Goal: Task Accomplishment & Management: Complete application form

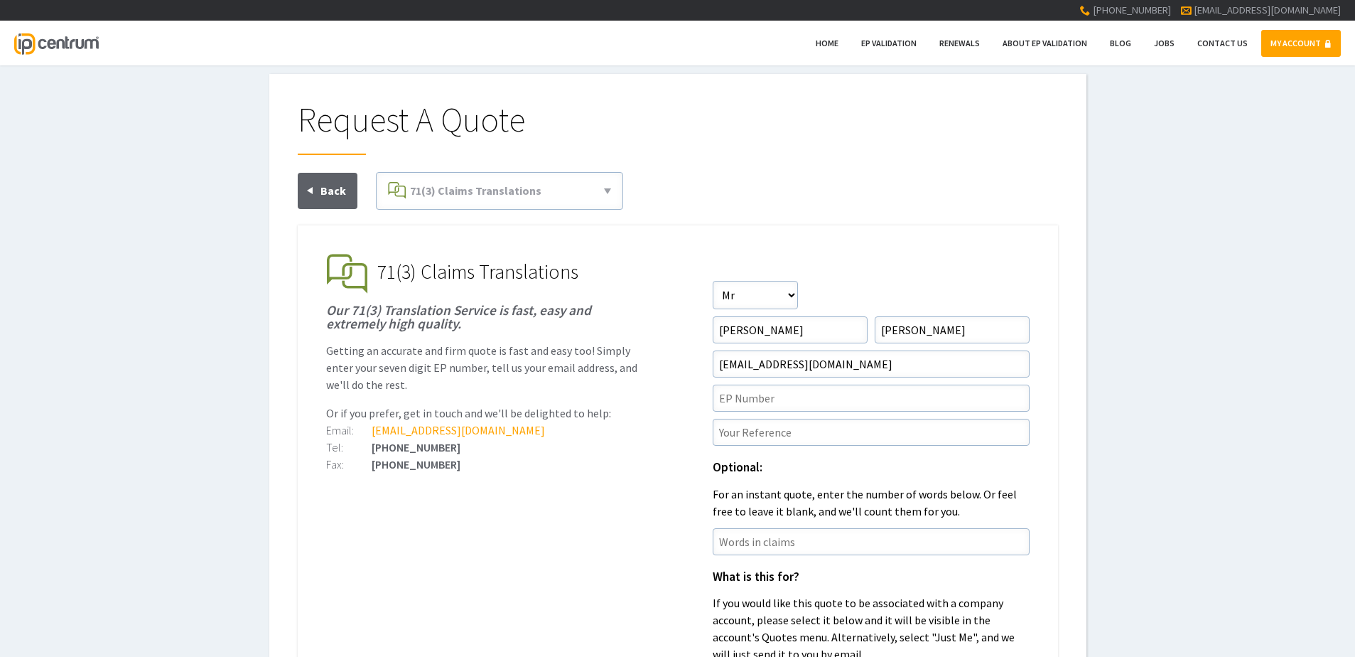
scroll to position [71, 0]
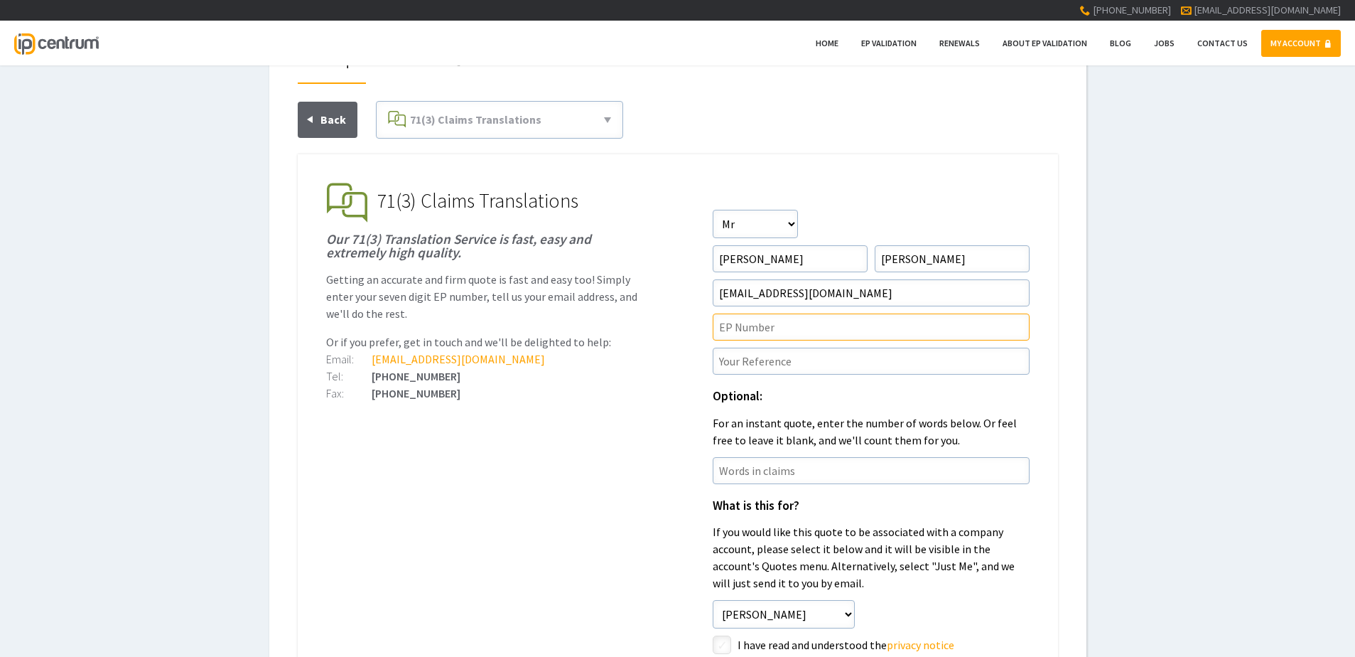
click at [787, 330] on input"] "text" at bounding box center [871, 326] width 317 height 27
paste input"] "21740364.1"
click at [721, 326] on input"] "21740364.1" at bounding box center [871, 326] width 317 height 27
type input"] "EP21740364.1"
click at [799, 359] on input"] "text" at bounding box center [871, 360] width 317 height 27
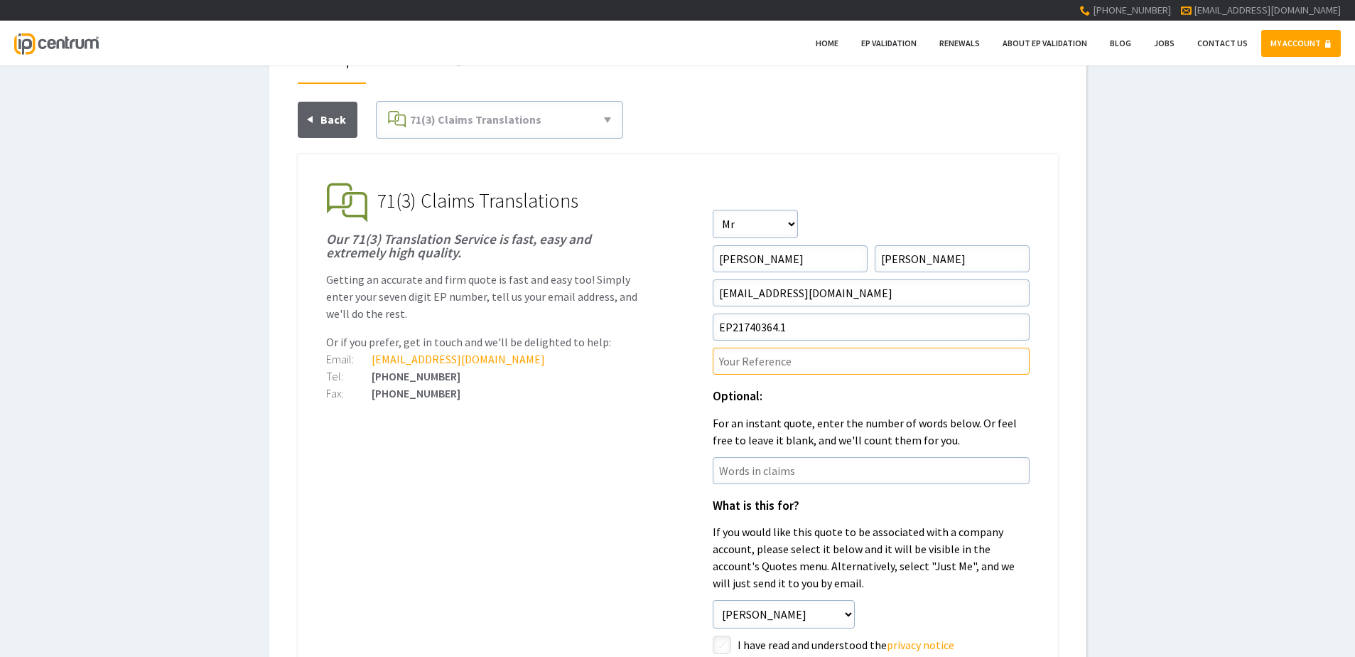
click at [829, 367] on input"] "text" at bounding box center [871, 360] width 317 height 27
paste input"] "P44780EPN1"
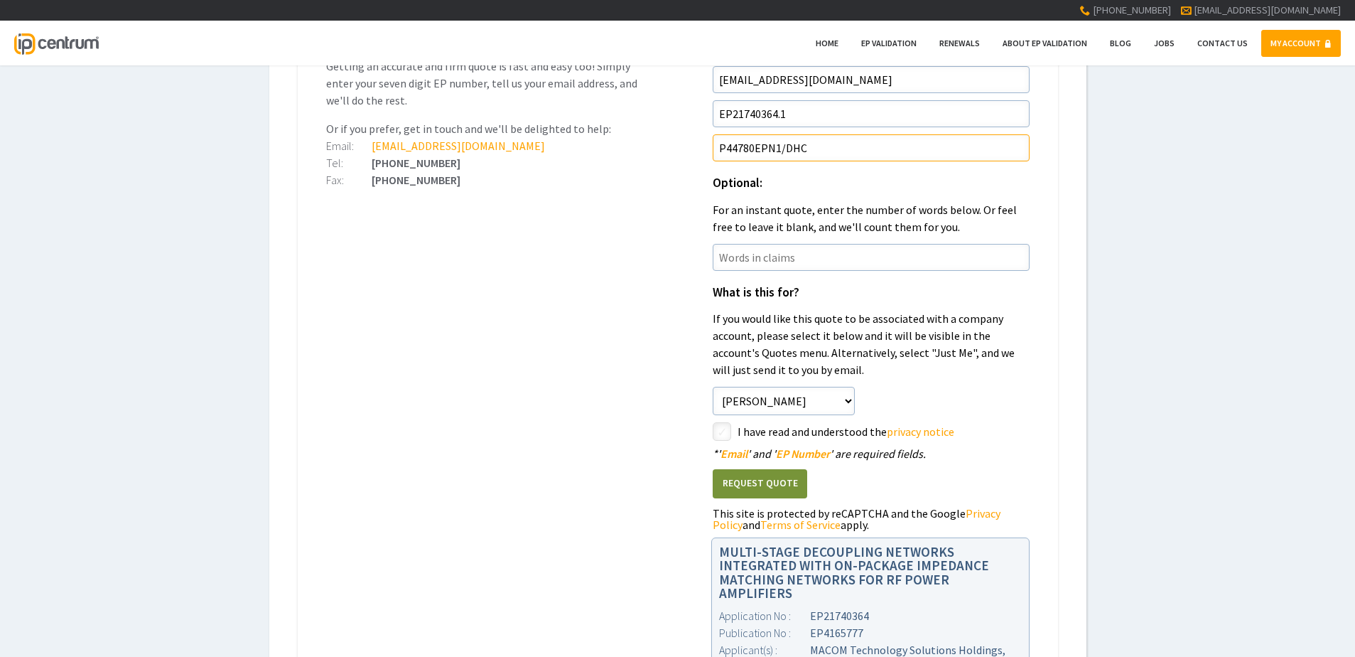
scroll to position [355, 0]
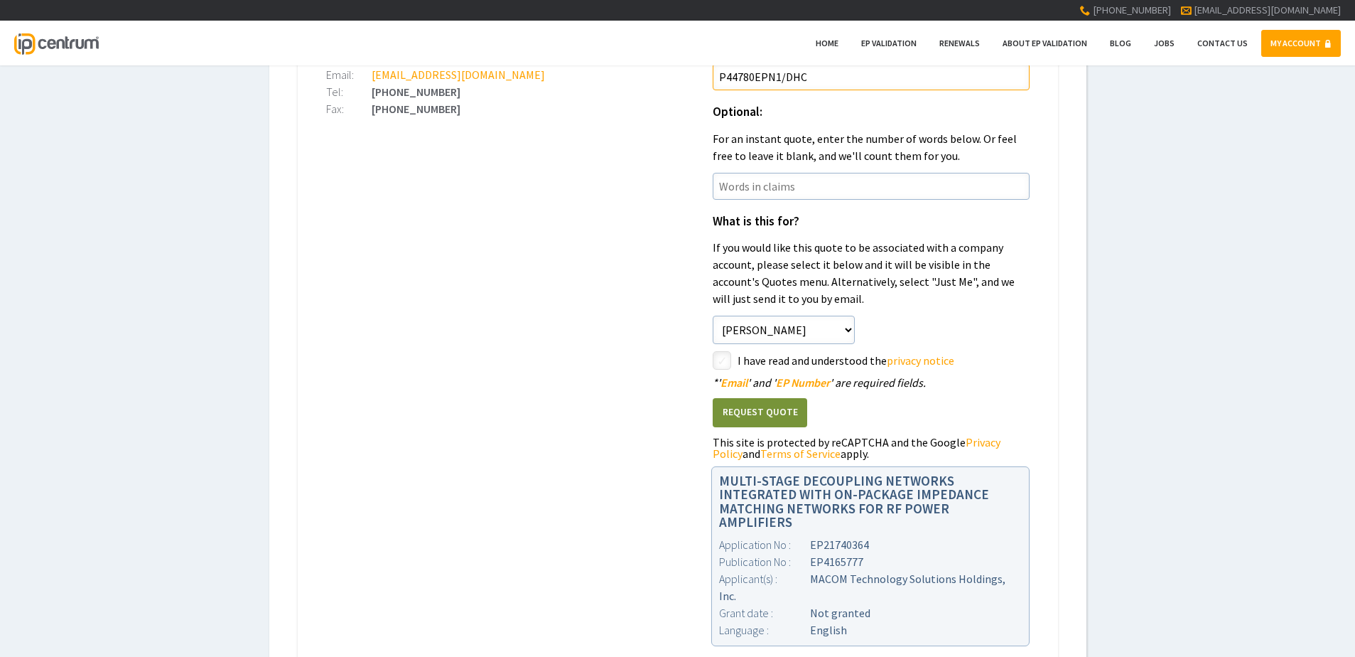
type input"] "P44780EPN1/DHC"
click at [718, 362] on input"] "checkbox" at bounding box center [724, 361] width 17 height 17
checkbox input"] "true"
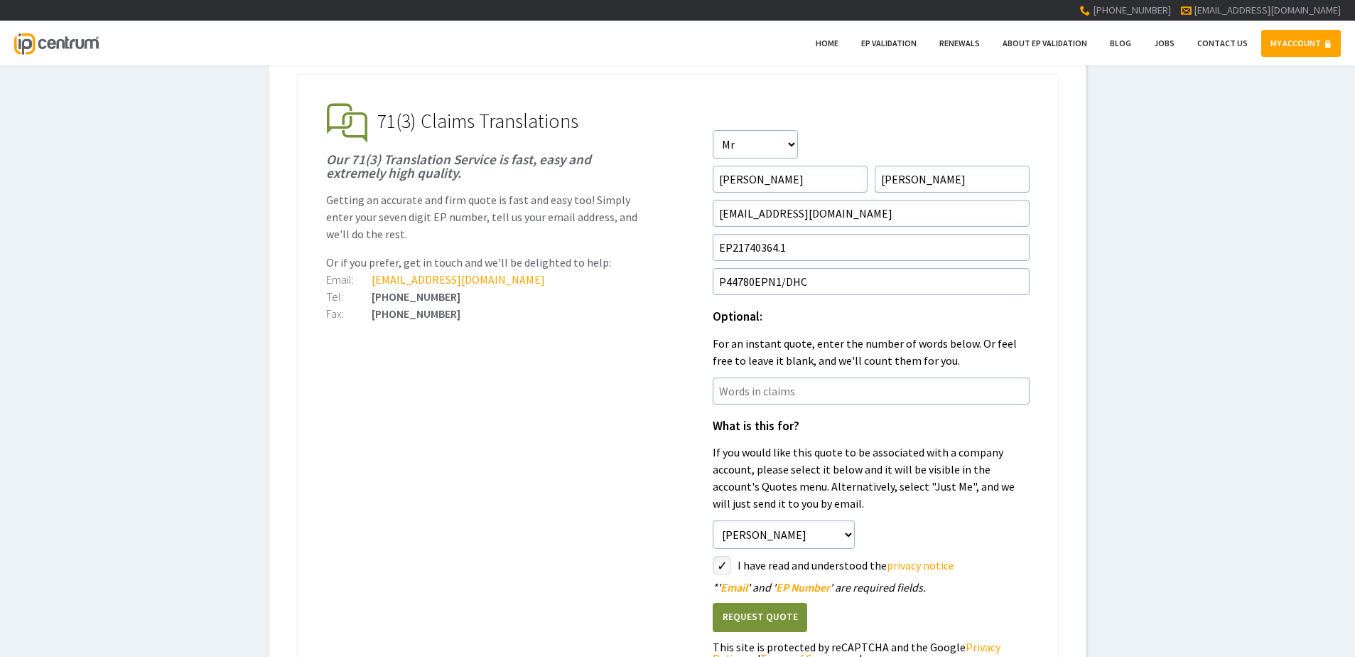
scroll to position [71, 0]
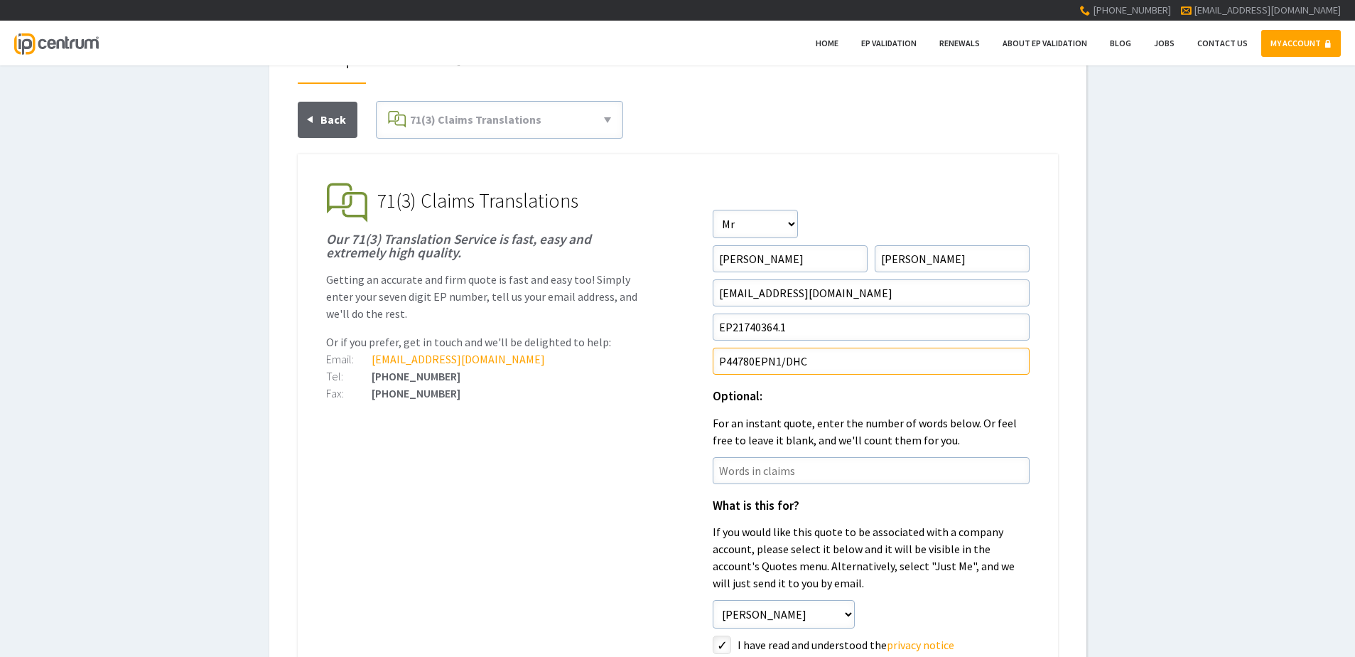
click at [861, 366] on input"] "P44780EPN1/DHC" at bounding box center [871, 360] width 317 height 27
click at [833, 331] on input"] "EP21740364.1" at bounding box center [871, 326] width 317 height 27
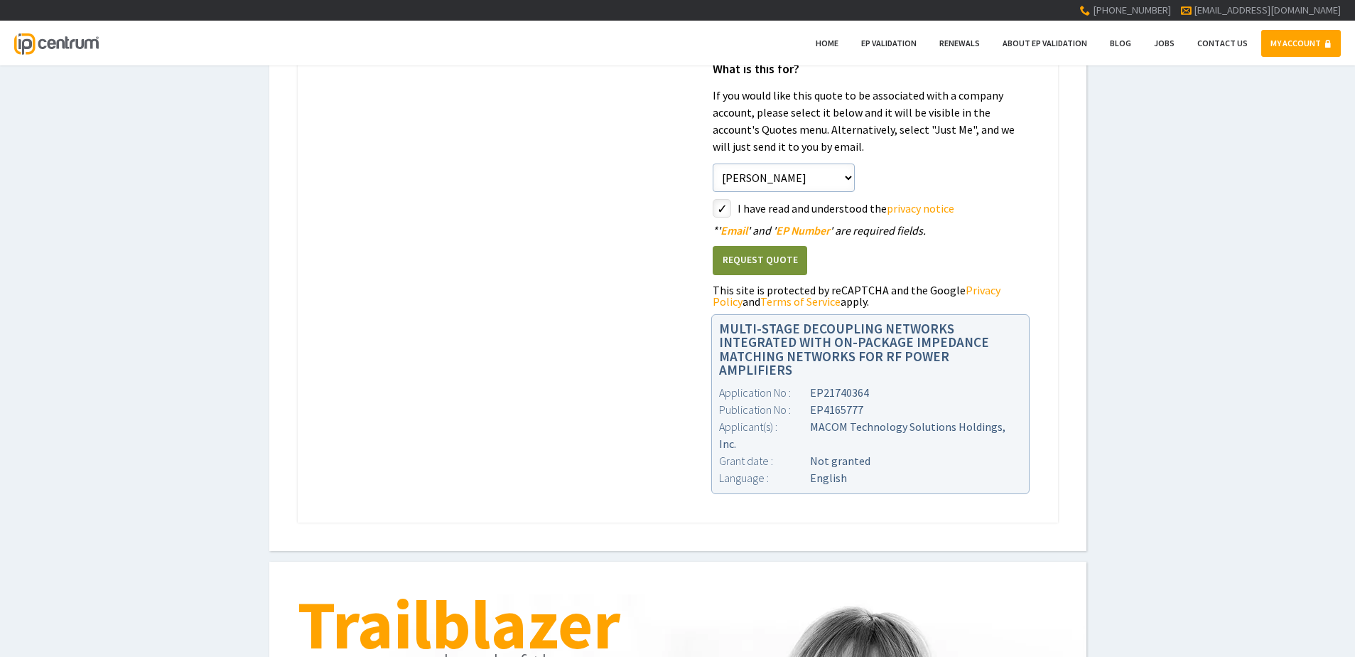
scroll to position [497, 0]
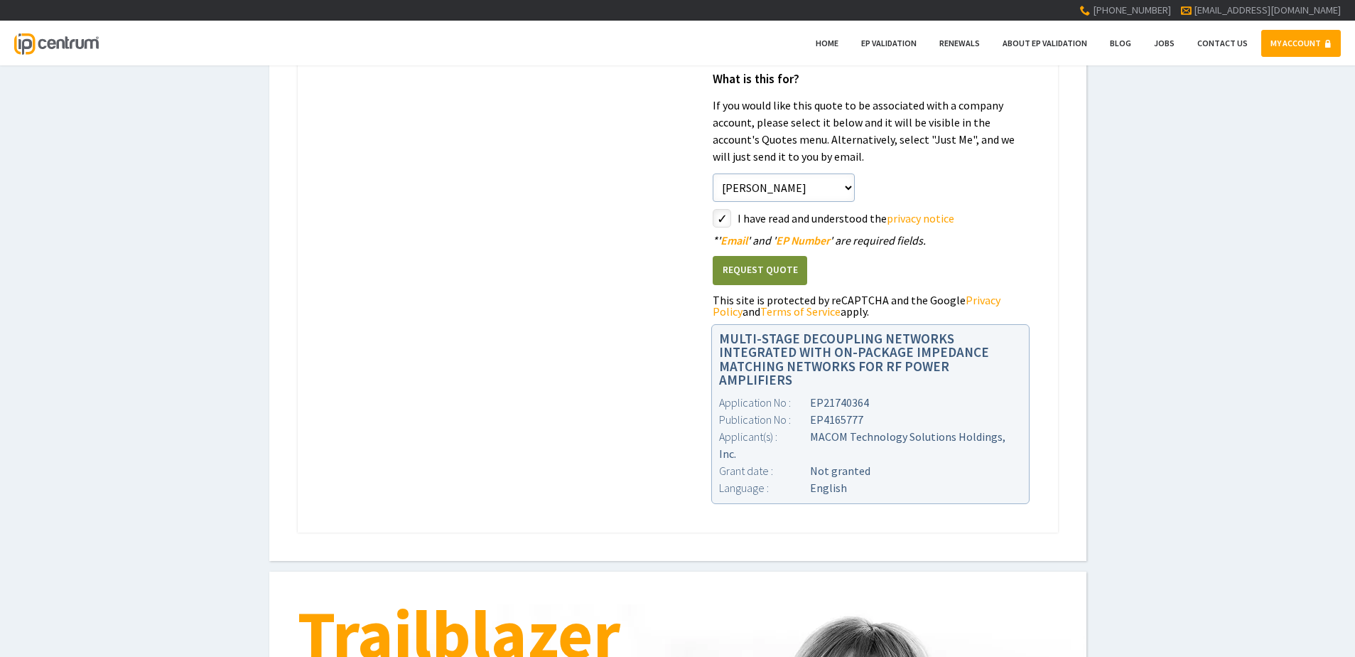
click at [765, 270] on button "Request Quote" at bounding box center [760, 270] width 95 height 29
